Goal: Task Accomplishment & Management: Complete application form

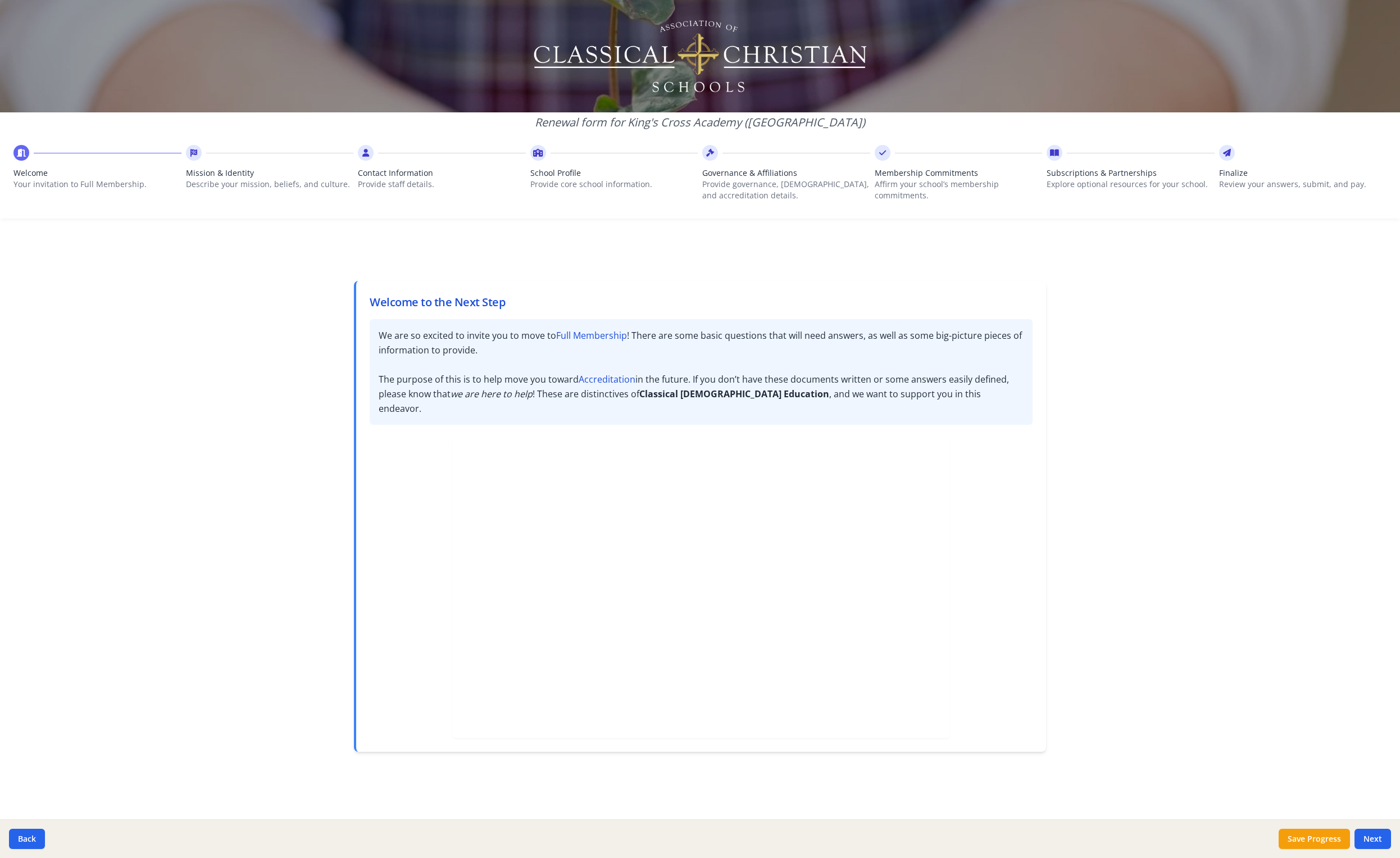
click at [388, 157] on div at bounding box center [442, 153] width 168 height 16
click at [367, 154] on icon at bounding box center [366, 153] width 7 height 11
click at [192, 155] on icon at bounding box center [193, 153] width 7 height 11
click at [1363, 837] on button "Next" at bounding box center [1373, 839] width 37 height 20
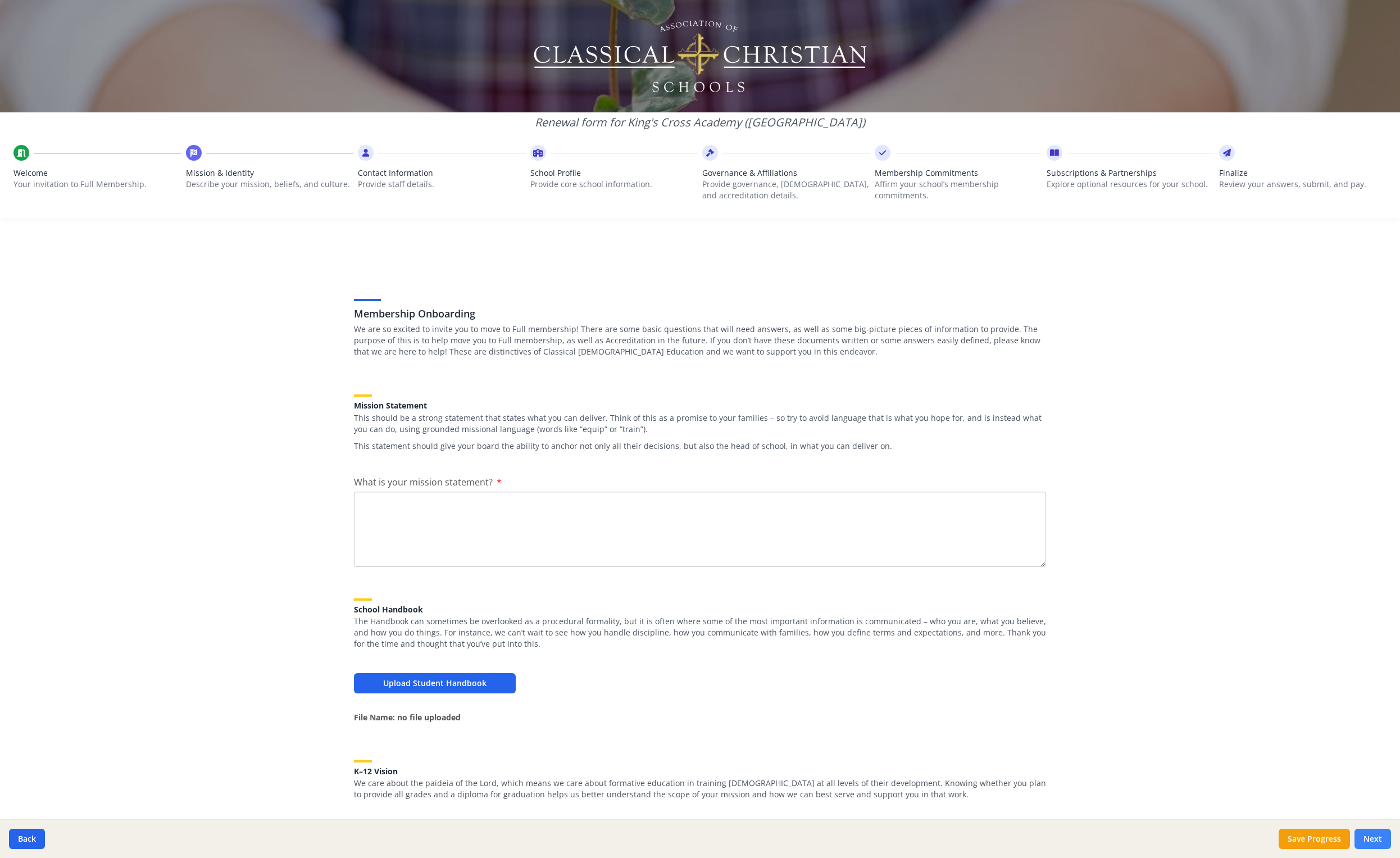
click at [1363, 837] on button "Next" at bounding box center [1373, 839] width 37 height 20
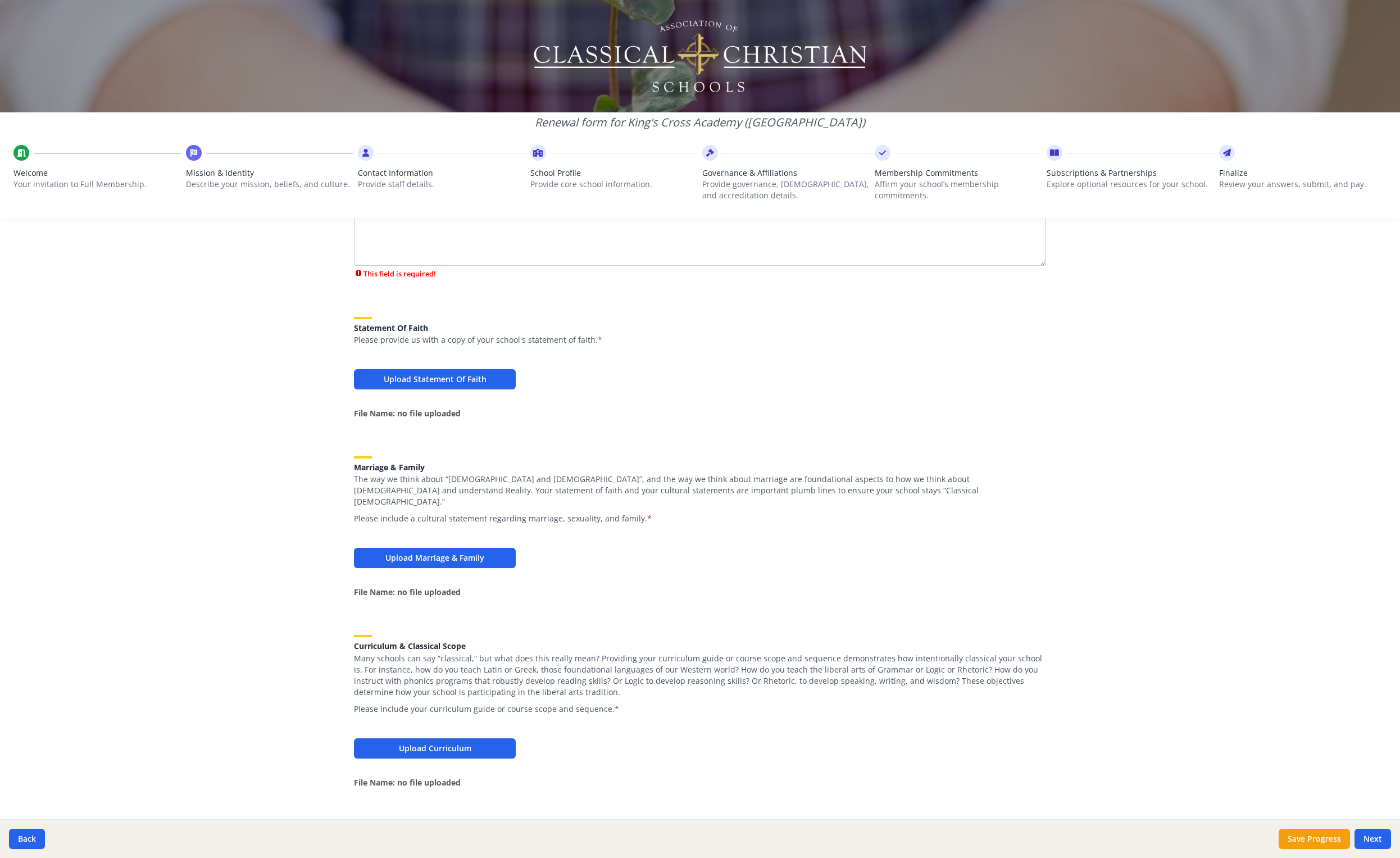
scroll to position [1007, 0]
